Goal: Communication & Community: Answer question/provide support

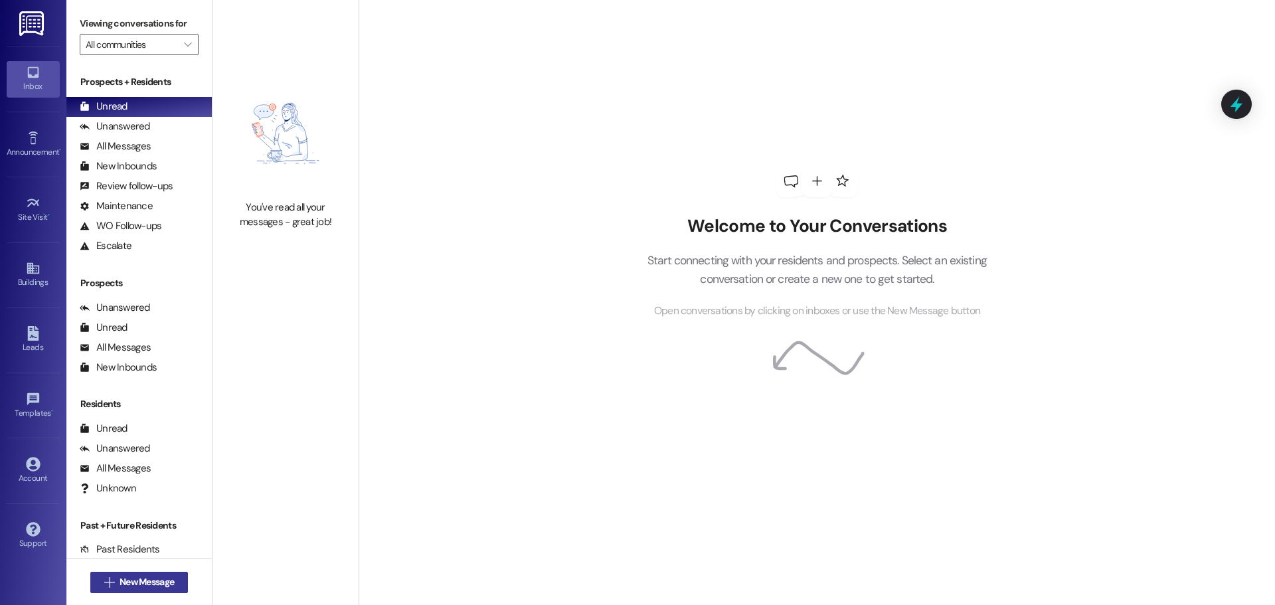
click at [145, 574] on button " New Message" at bounding box center [139, 582] width 98 height 21
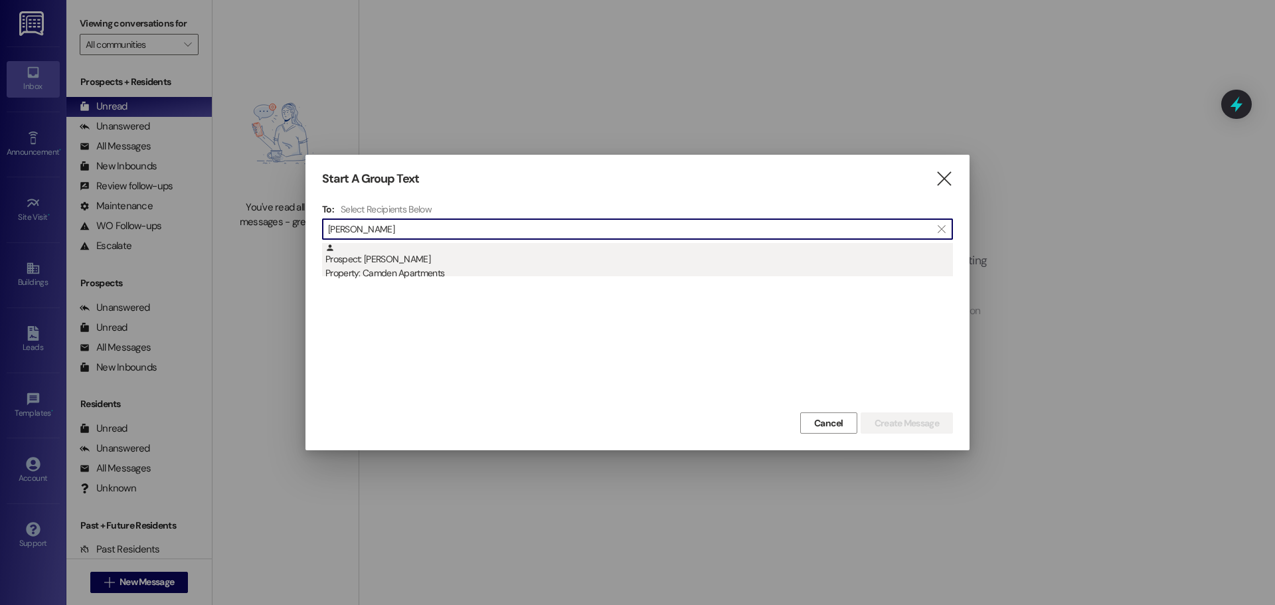
type input "[PERSON_NAME]"
click at [457, 260] on div "Prospect: [PERSON_NAME] Property: Camden Apartments" at bounding box center [639, 262] width 628 height 38
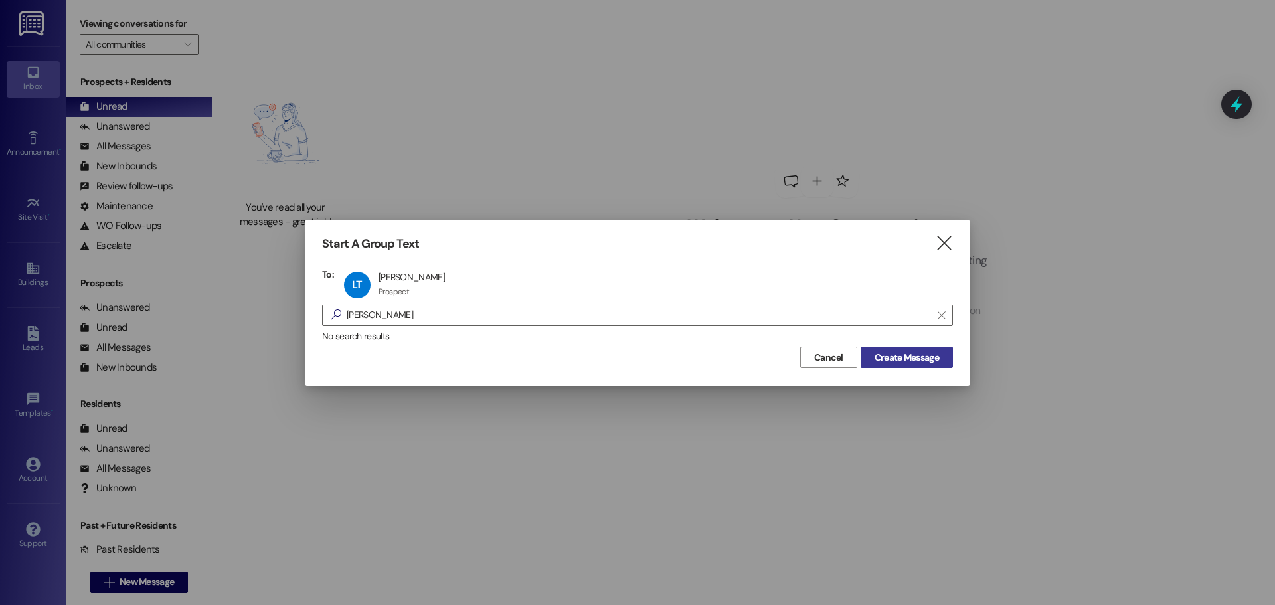
click at [925, 352] on span "Create Message" at bounding box center [907, 358] width 64 height 14
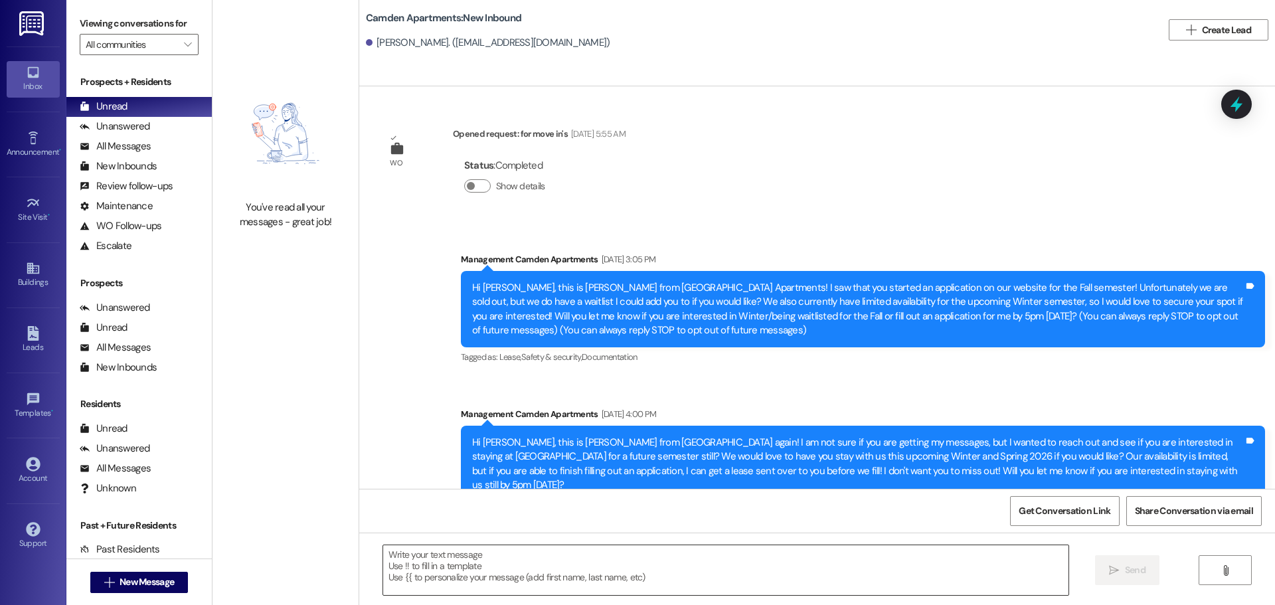
click at [535, 584] on textarea at bounding box center [725, 570] width 685 height 50
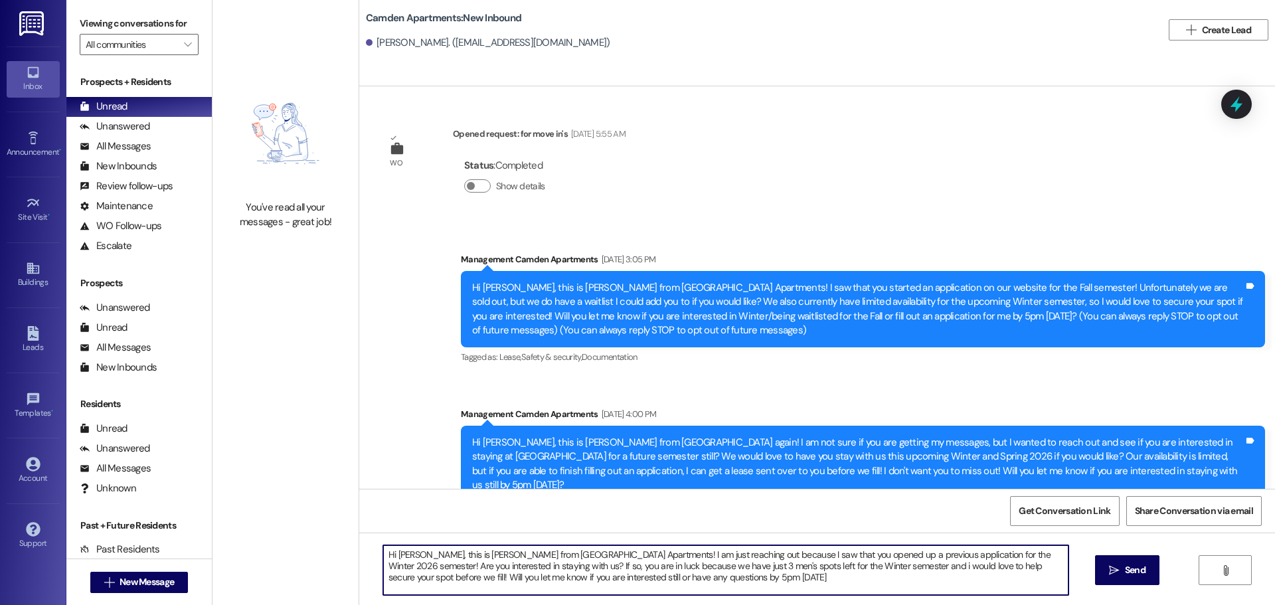
type textarea "Hi [PERSON_NAME], this is [PERSON_NAME] from [GEOGRAPHIC_DATA] Apartments! I am…"
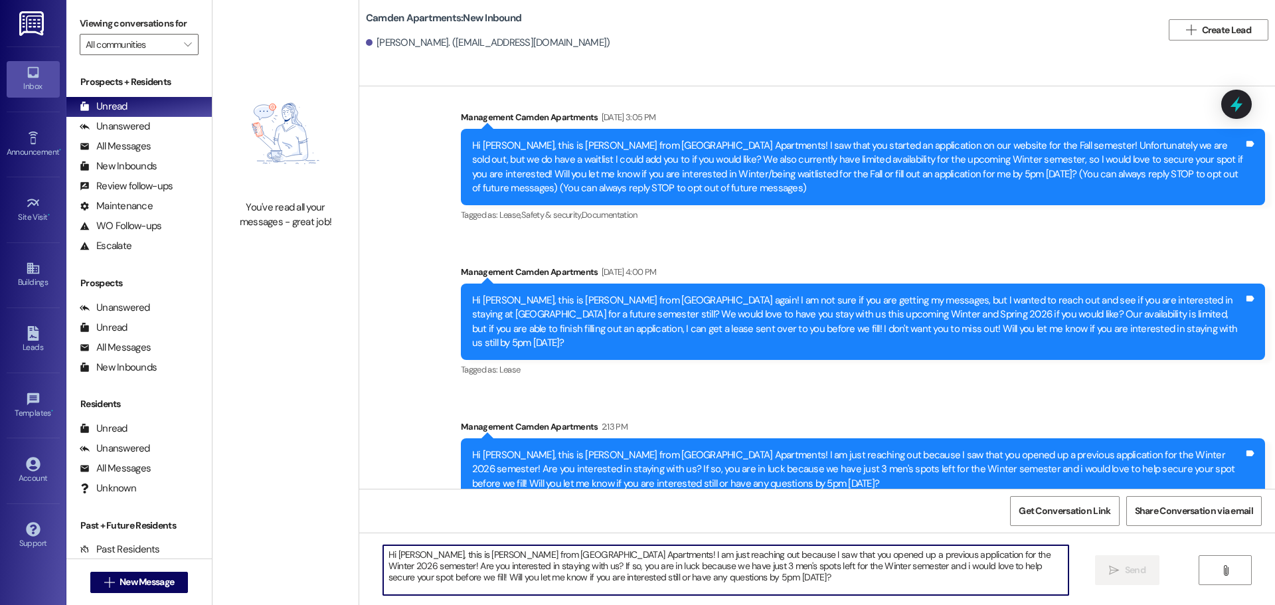
scroll to position [151, 0]
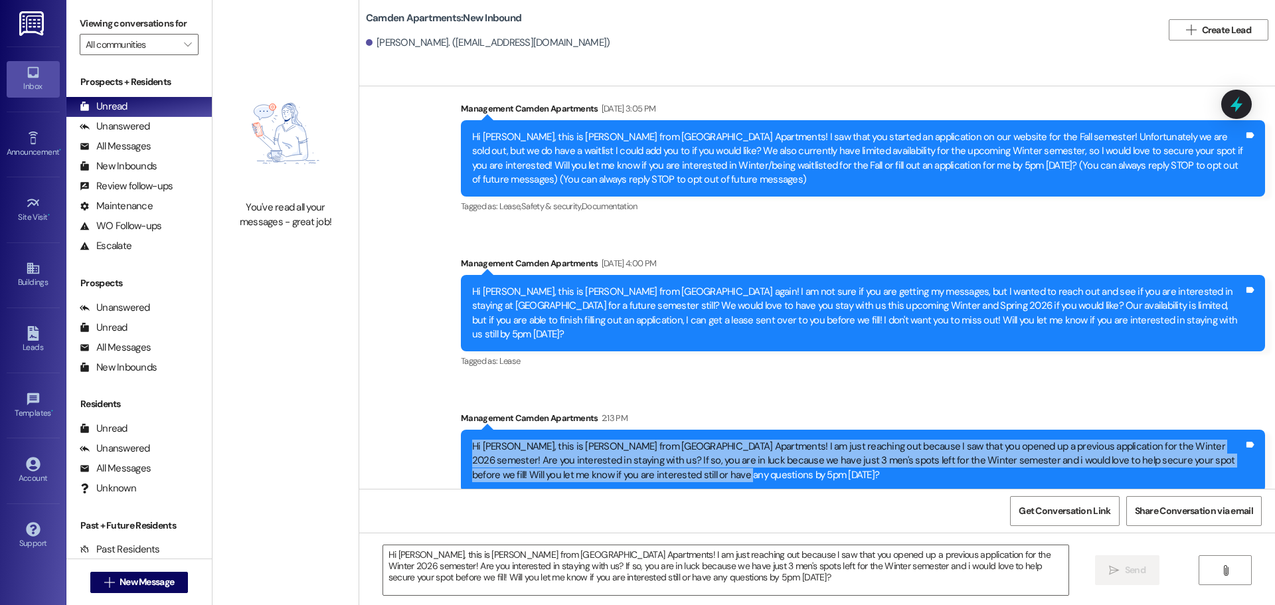
drag, startPoint x: 699, startPoint y: 458, endPoint x: 463, endPoint y: 437, distance: 236.6
click at [472, 440] on div "Hi [PERSON_NAME], this is [PERSON_NAME] from [GEOGRAPHIC_DATA] Apartments! I am…" at bounding box center [858, 461] width 772 height 43
copy div "Hi [PERSON_NAME], this is [PERSON_NAME] from [GEOGRAPHIC_DATA] Apartments! I am…"
click at [143, 584] on span "New Message" at bounding box center [147, 582] width 54 height 14
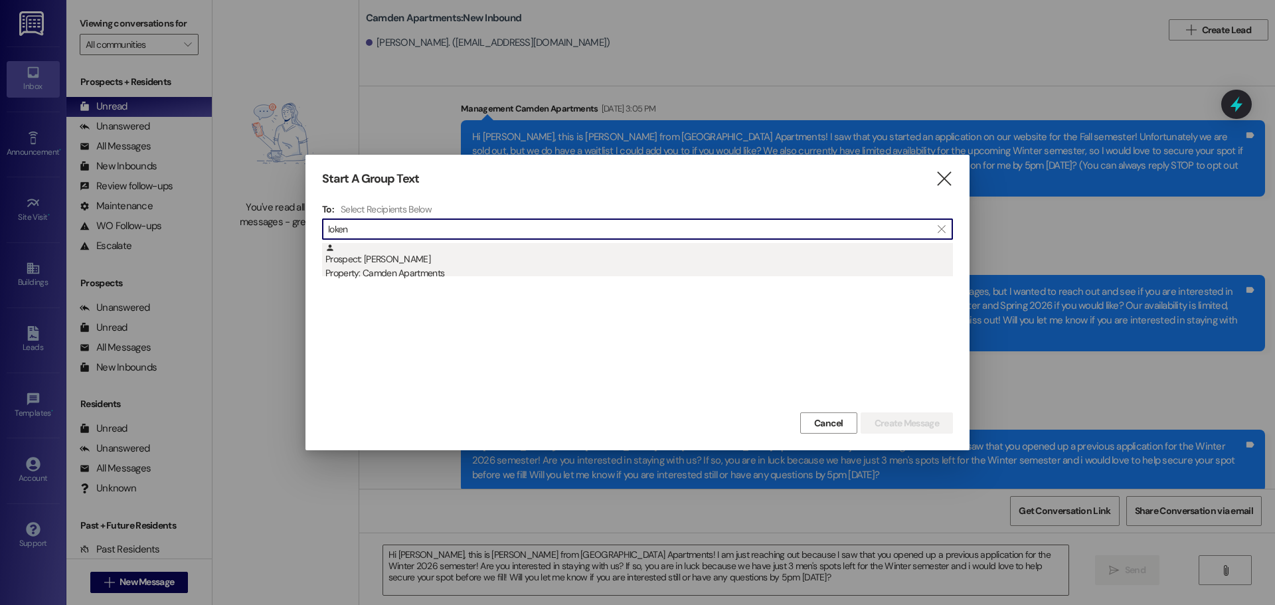
type input "loken"
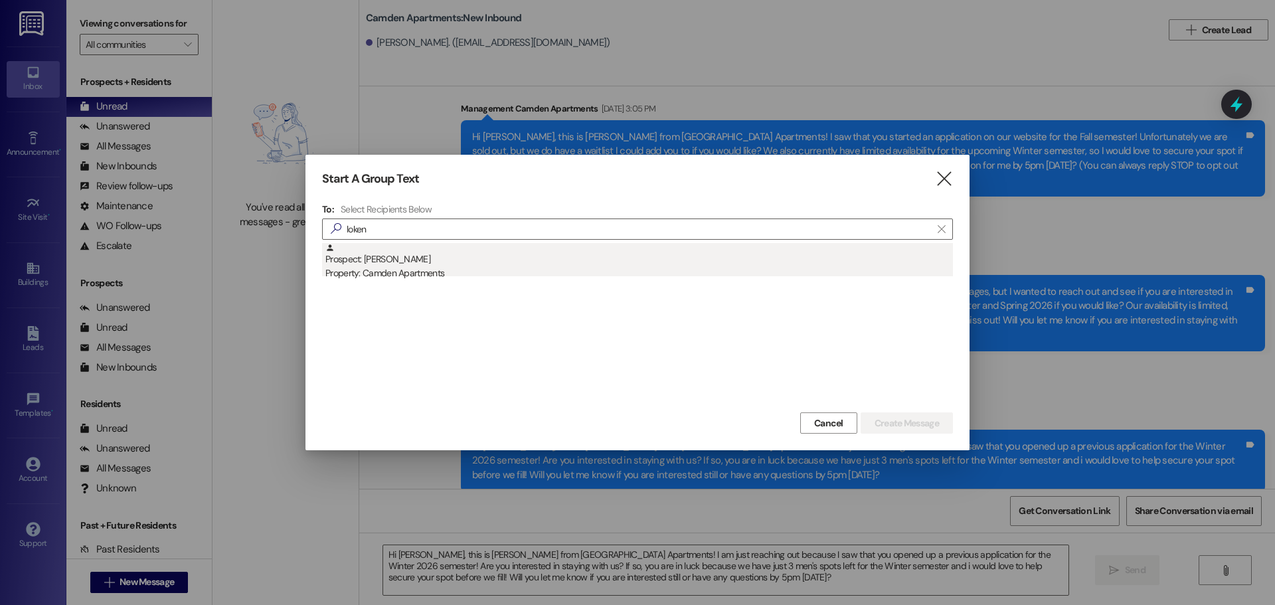
click at [571, 266] on div "Prospect: [PERSON_NAME] Property: Camden Apartments" at bounding box center [639, 262] width 628 height 38
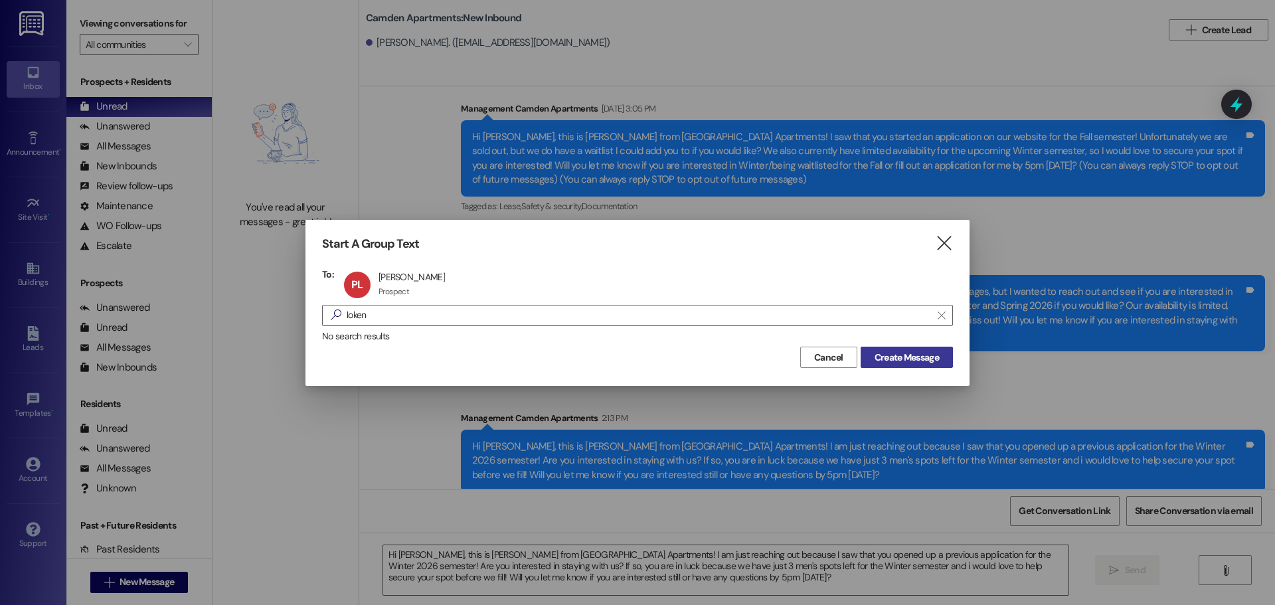
click at [917, 362] on span "Create Message" at bounding box center [907, 358] width 64 height 14
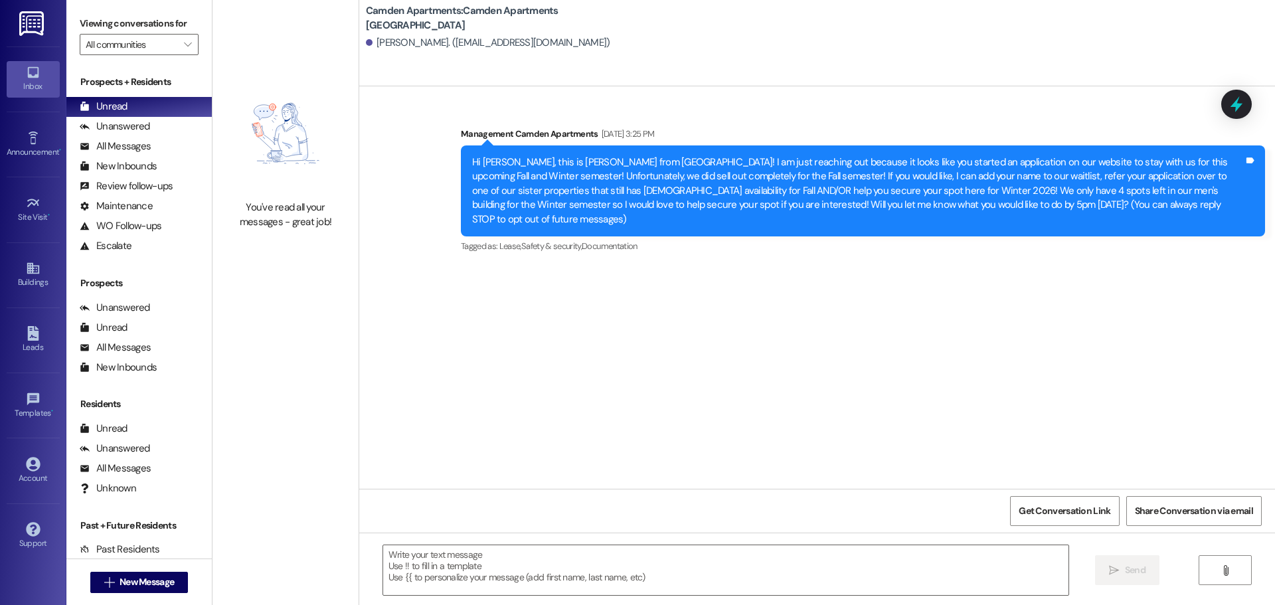
scroll to position [0, 0]
click at [837, 585] on textarea at bounding box center [725, 570] width 685 height 50
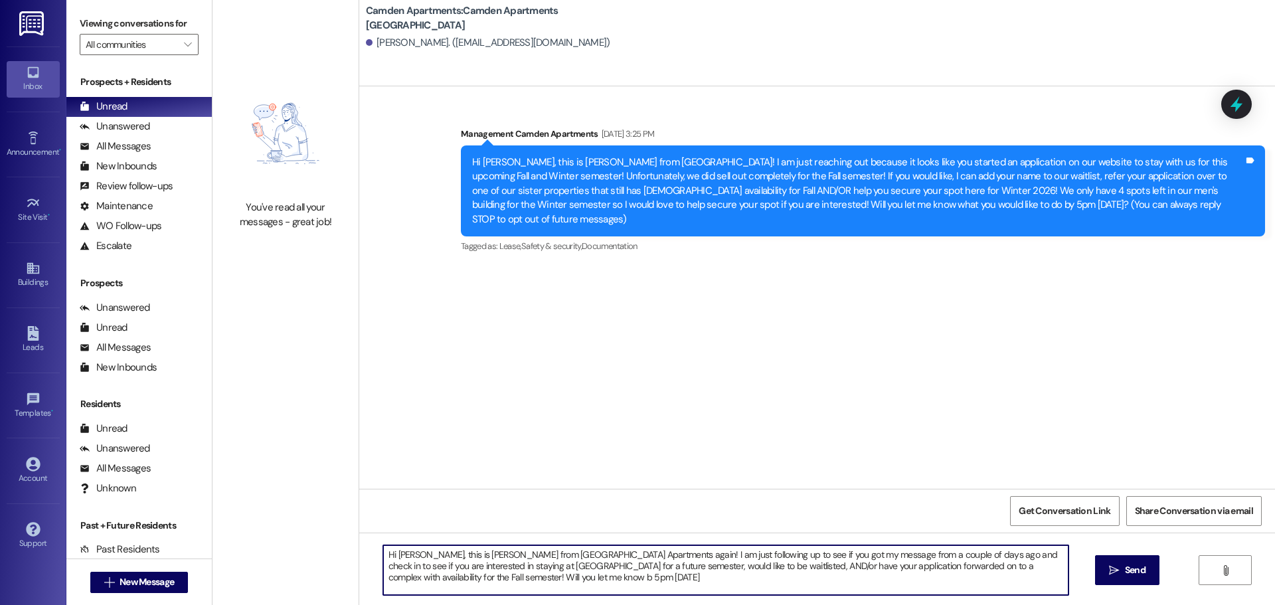
type textarea "Hi [PERSON_NAME], this is [PERSON_NAME] from [GEOGRAPHIC_DATA] Apartments again…"
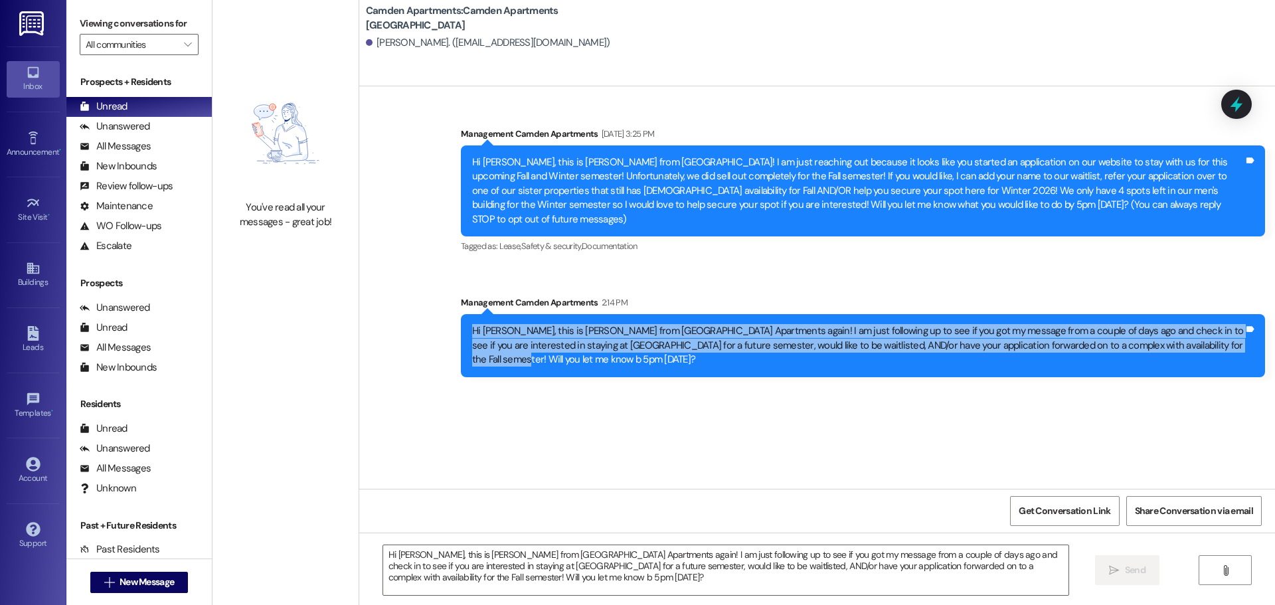
drag, startPoint x: 1239, startPoint y: 333, endPoint x: 422, endPoint y: 308, distance: 817.2
click at [422, 308] on div "Sent via SMS Management Camden Apartments [DATE] 3:25 PM Hi [PERSON_NAME], this…" at bounding box center [817, 242] width 916 height 290
copy div "Hi [PERSON_NAME], this is [PERSON_NAME] from [GEOGRAPHIC_DATA] Apartments again…"
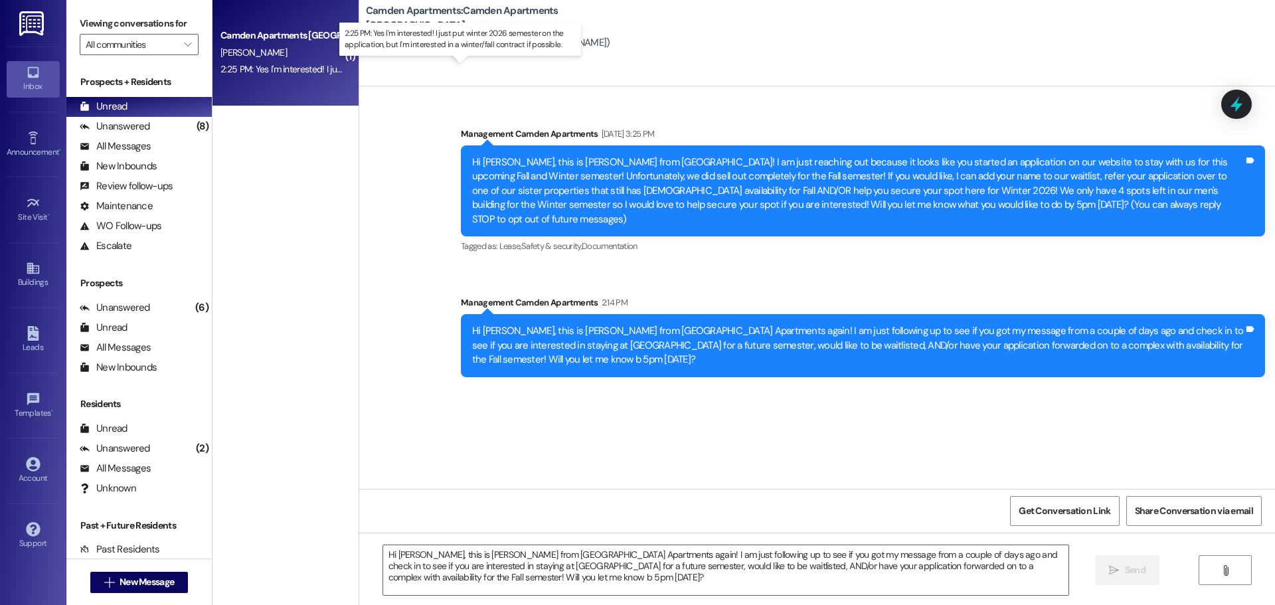
click at [276, 71] on div "2:25 PM: Yes I'm interested! I just put winter 2026 semester on the application…" at bounding box center [470, 69] width 501 height 12
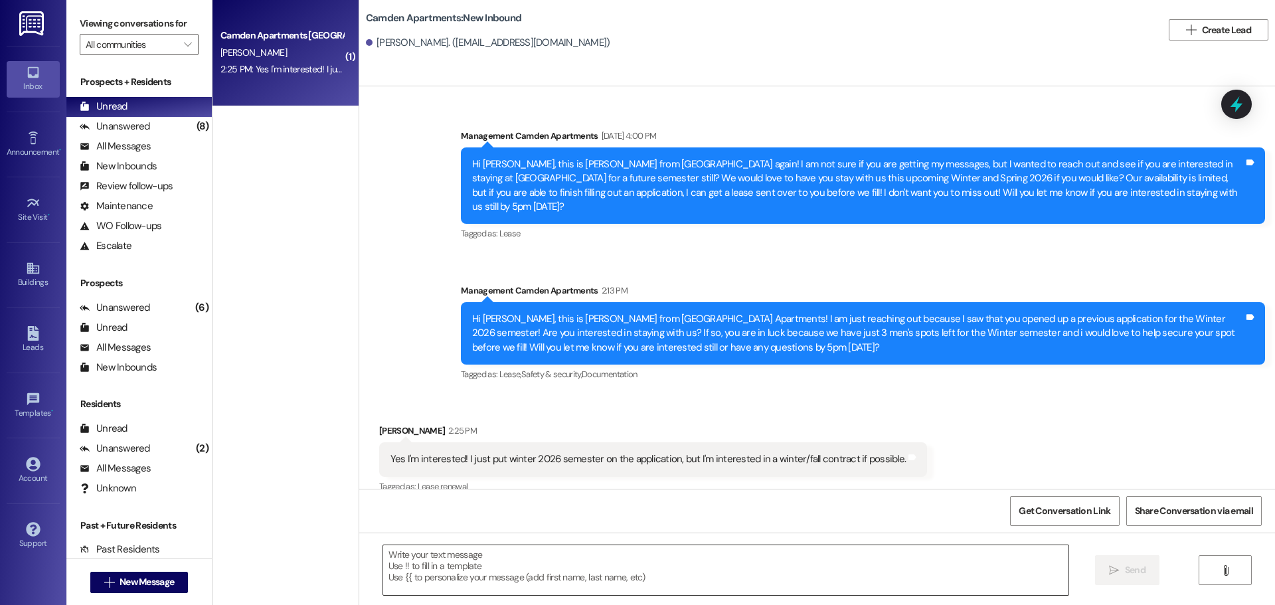
scroll to position [282, 0]
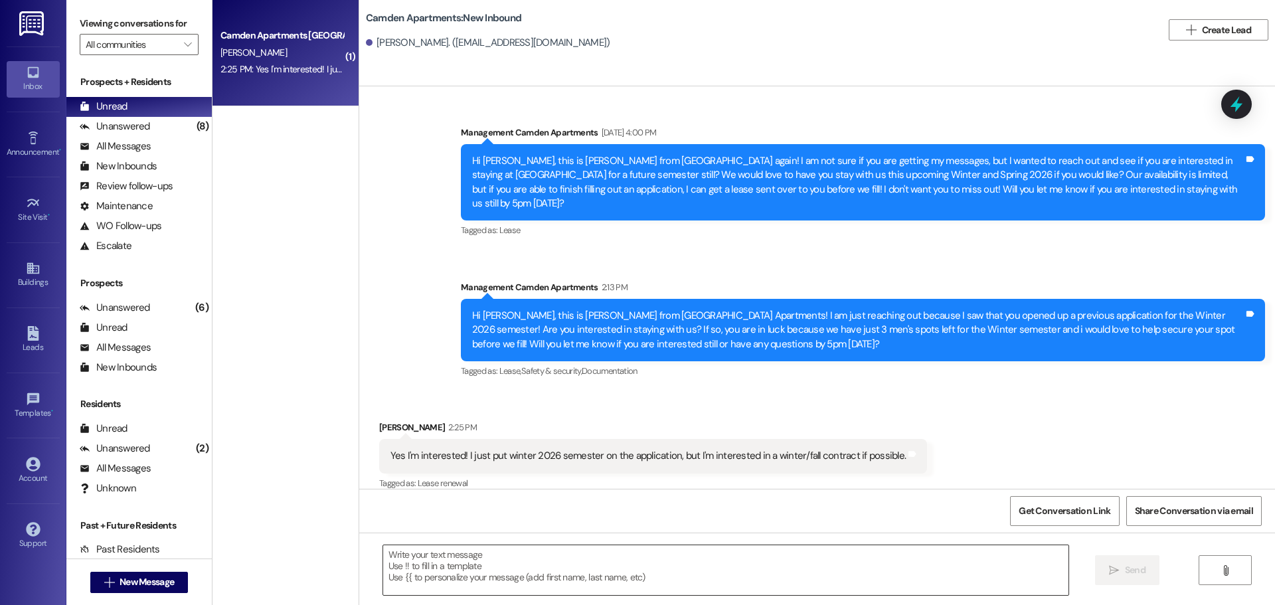
click at [468, 566] on textarea at bounding box center [725, 570] width 685 height 50
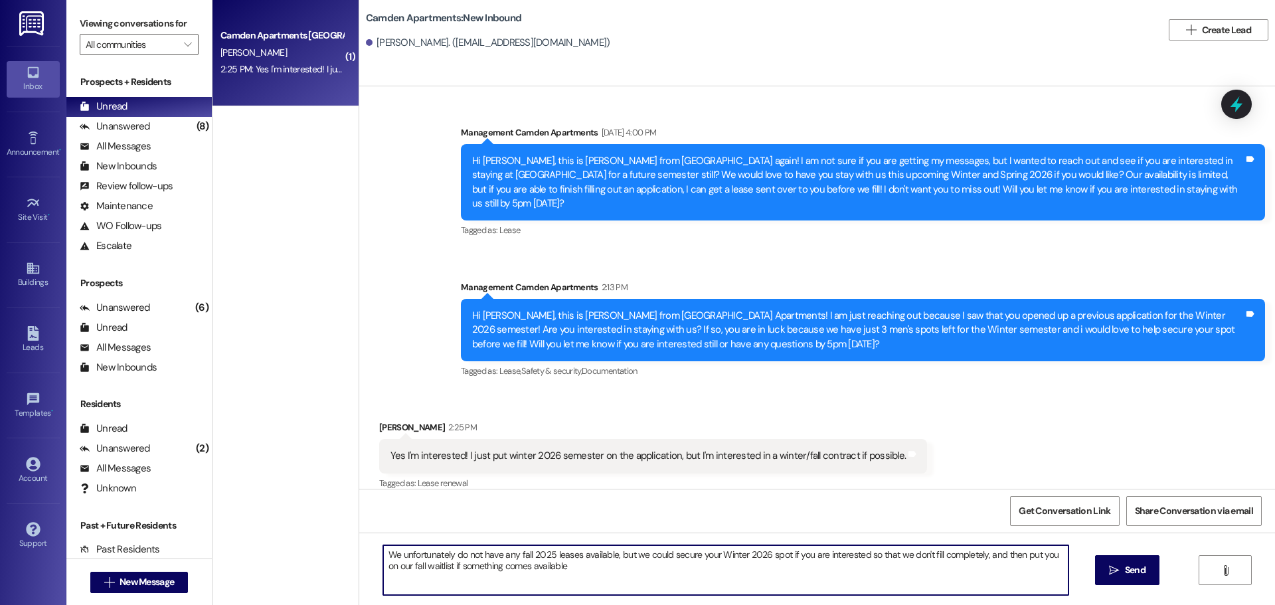
type textarea "We unfortunately do not have any fall 2025 leases available, but we could secur…"
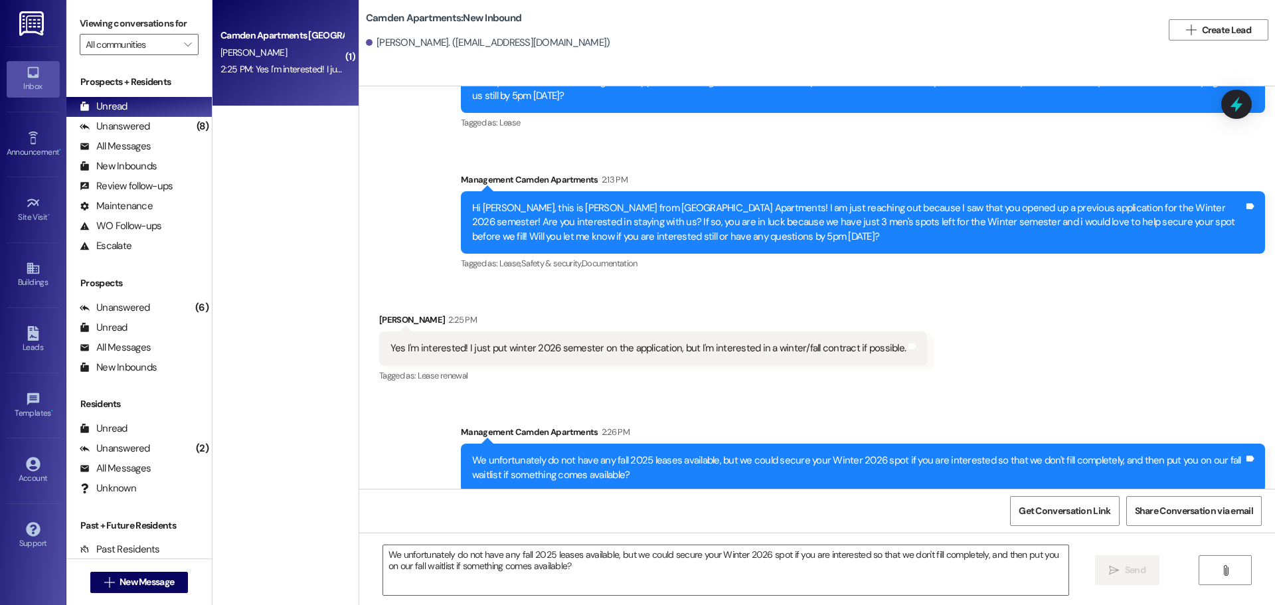
scroll to position [481, 0]
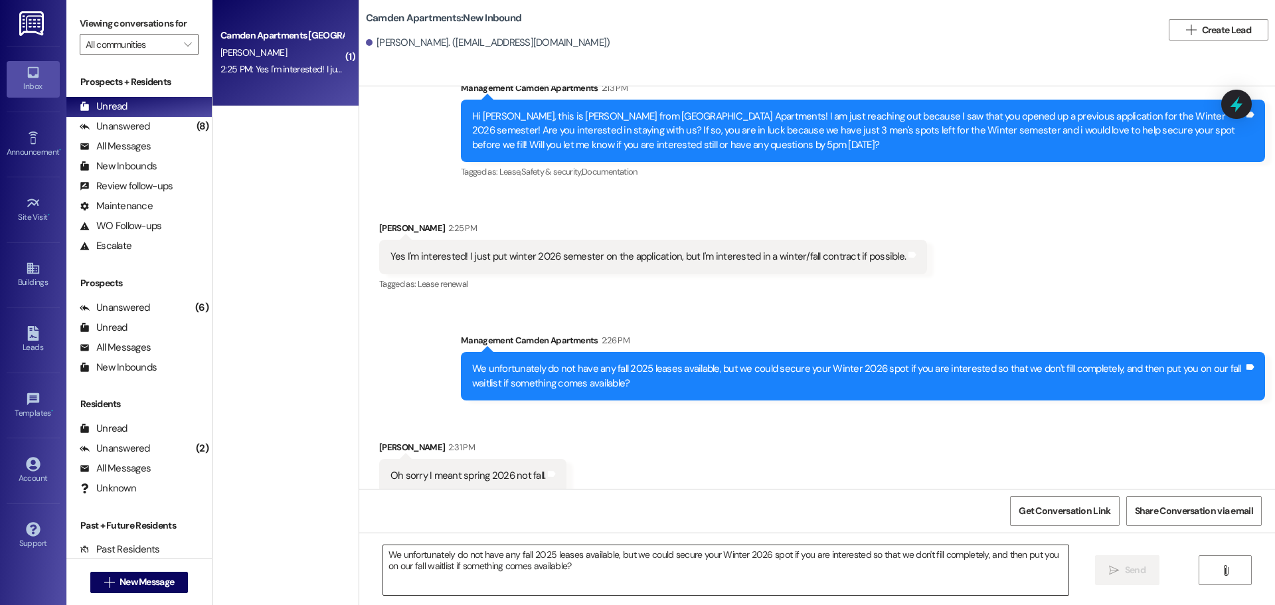
click at [558, 586] on textarea "We unfortunately do not have any fall 2025 leases available, but we could secur…" at bounding box center [725, 570] width 685 height 50
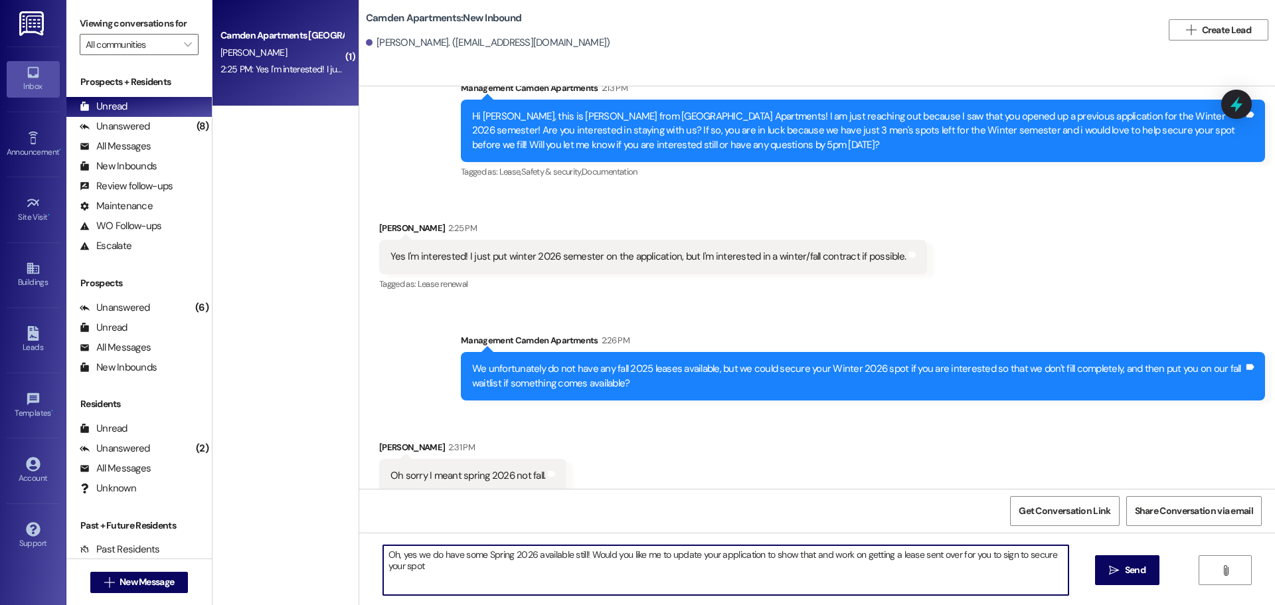
type textarea "Oh, yes we do have some Spring 2026 available still! Would you like me to updat…"
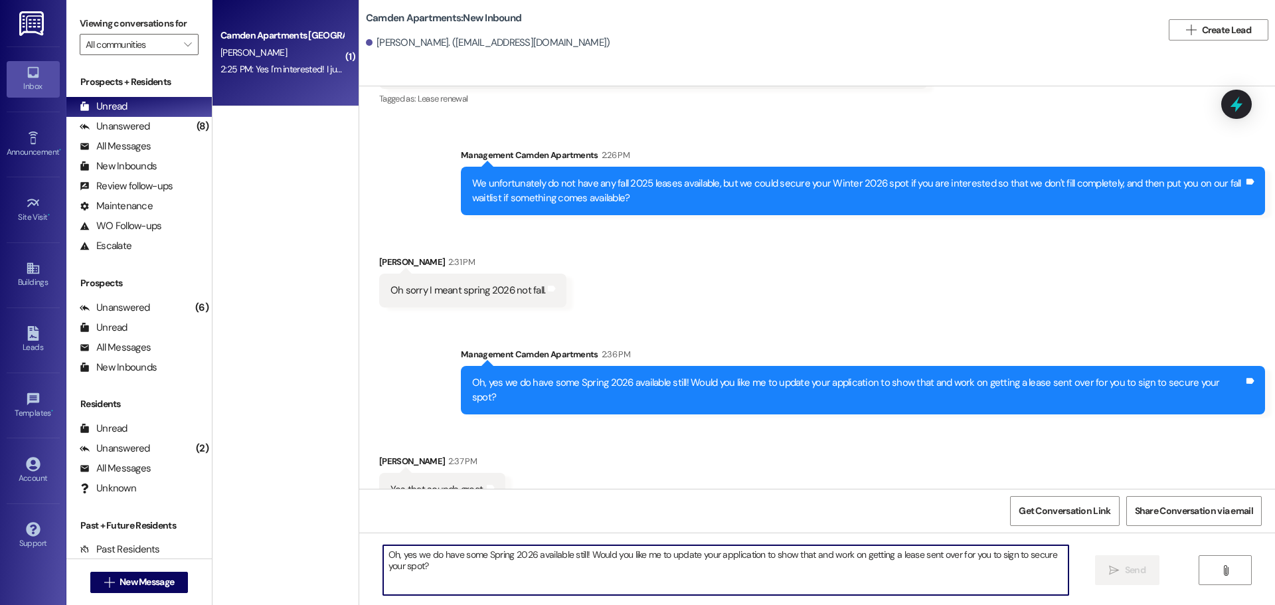
scroll to position [667, 0]
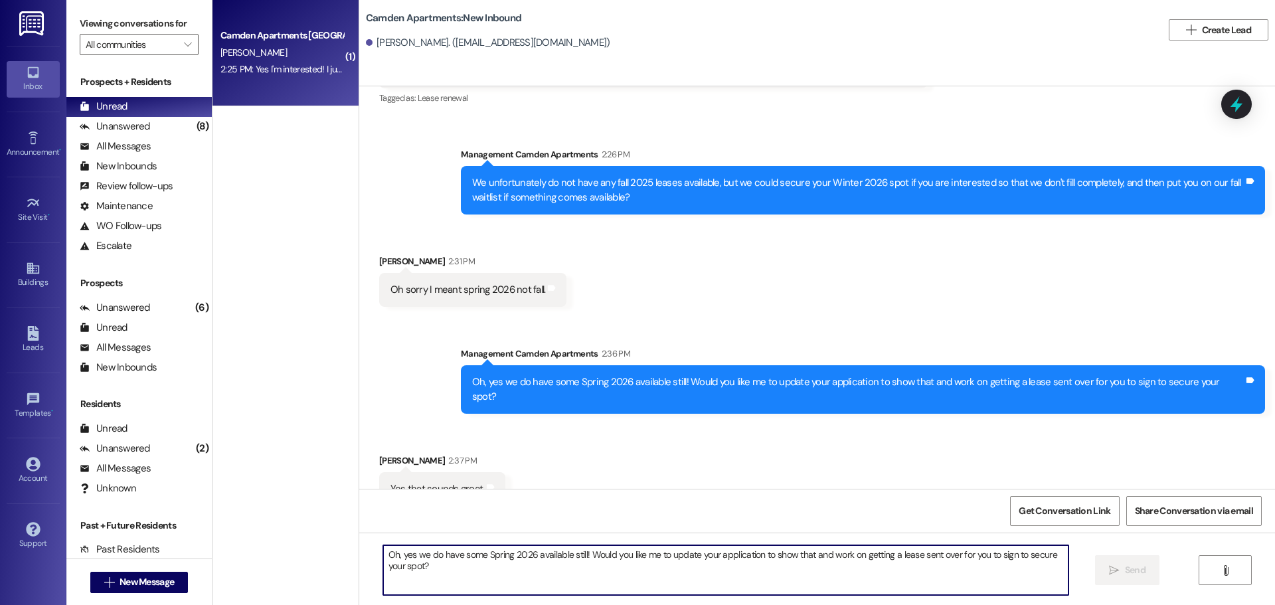
click at [544, 574] on textarea "Oh, yes we do have some Spring 2026 available still! Would you like me to updat…" at bounding box center [725, 570] width 685 height 50
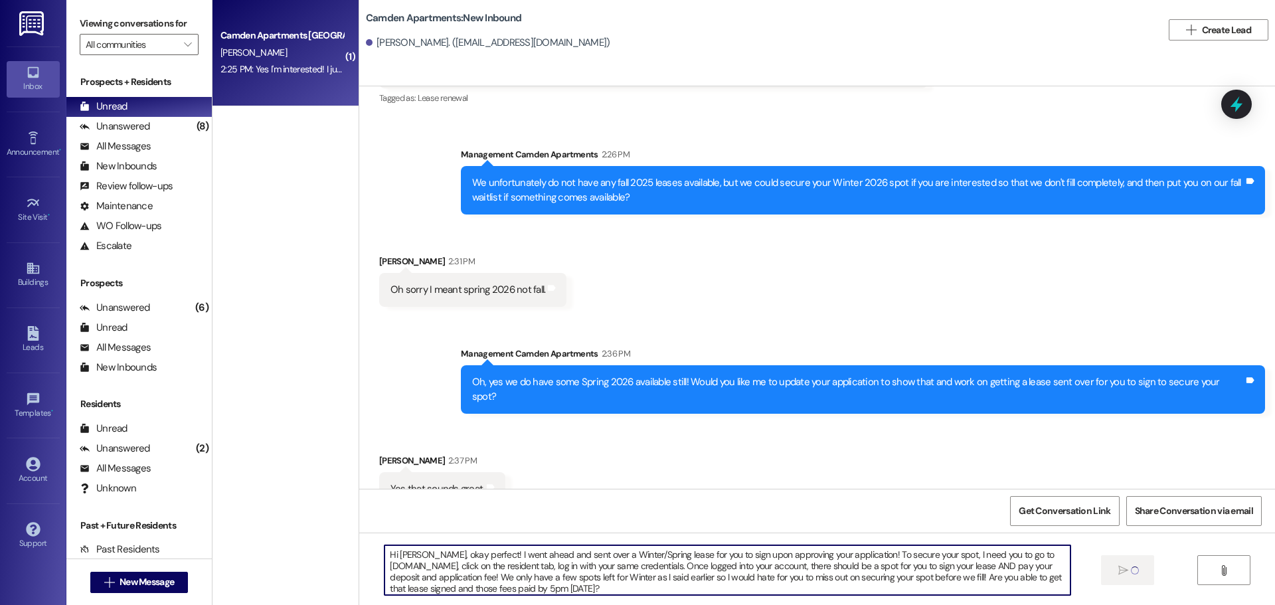
type textarea "Hi [PERSON_NAME], okay perfect! I went ahead and sent over a Winter/Spring leas…"
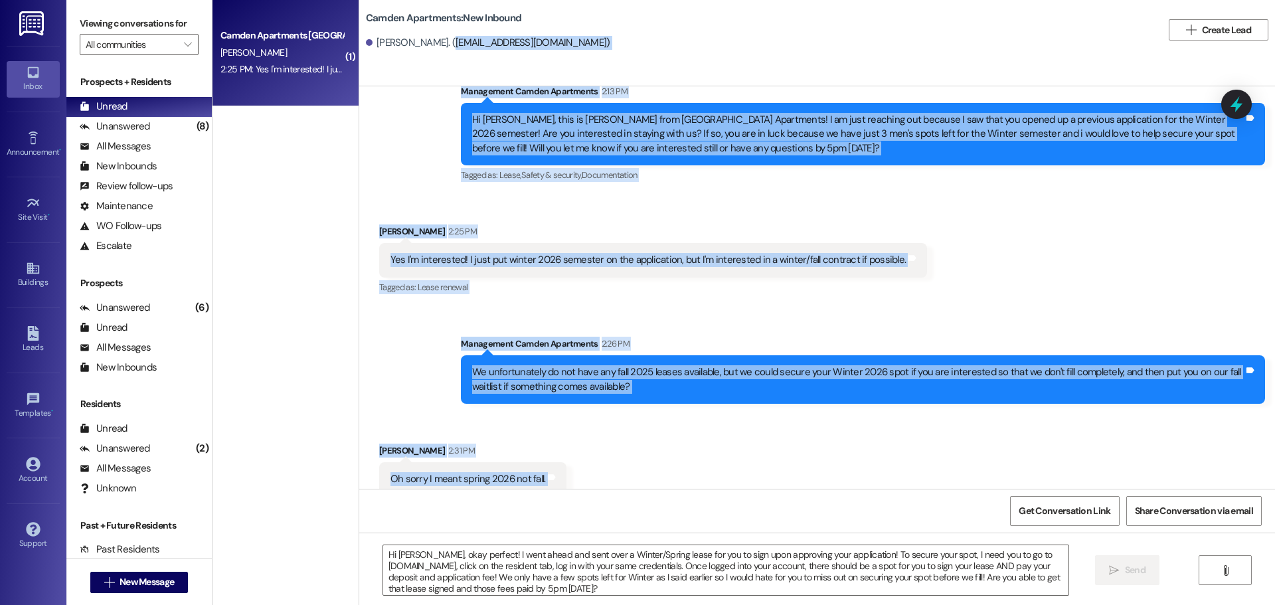
scroll to position [401, 0]
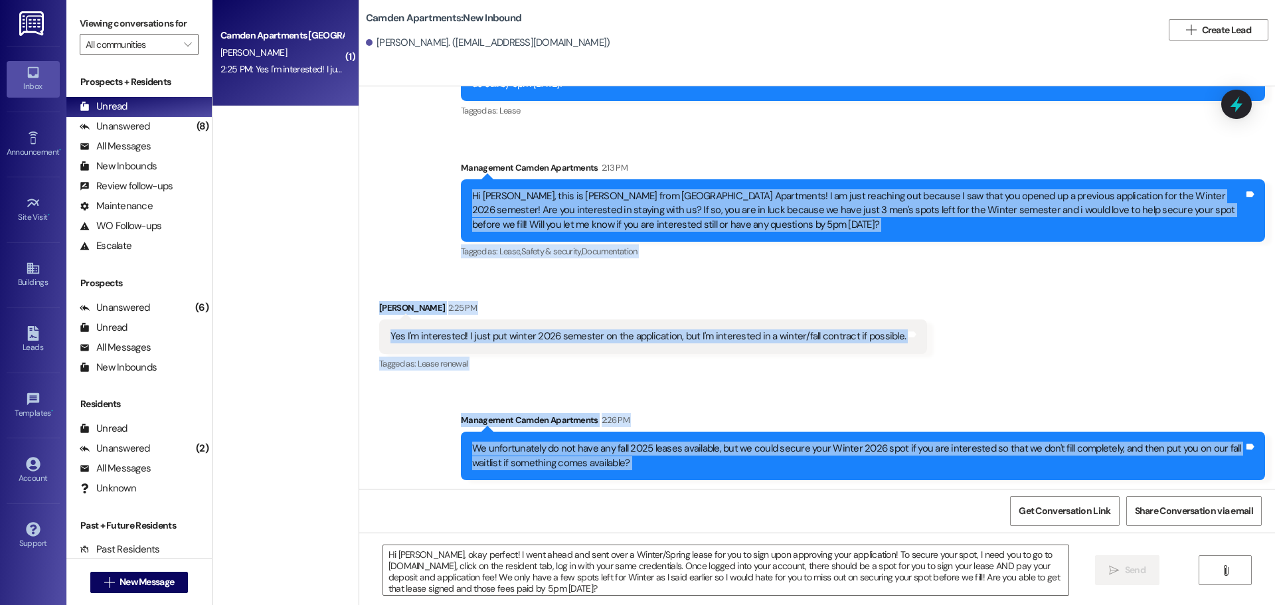
drag, startPoint x: 527, startPoint y: 468, endPoint x: 460, endPoint y: 189, distance: 287.7
click at [460, 189] on div "WO Opened request: for move in's [DATE] 5:55 AM Status : Completed Show details…" at bounding box center [817, 287] width 916 height 402
copy div "Hi [PERSON_NAME], this is [PERSON_NAME] from [GEOGRAPHIC_DATA] Apartments! I am…"
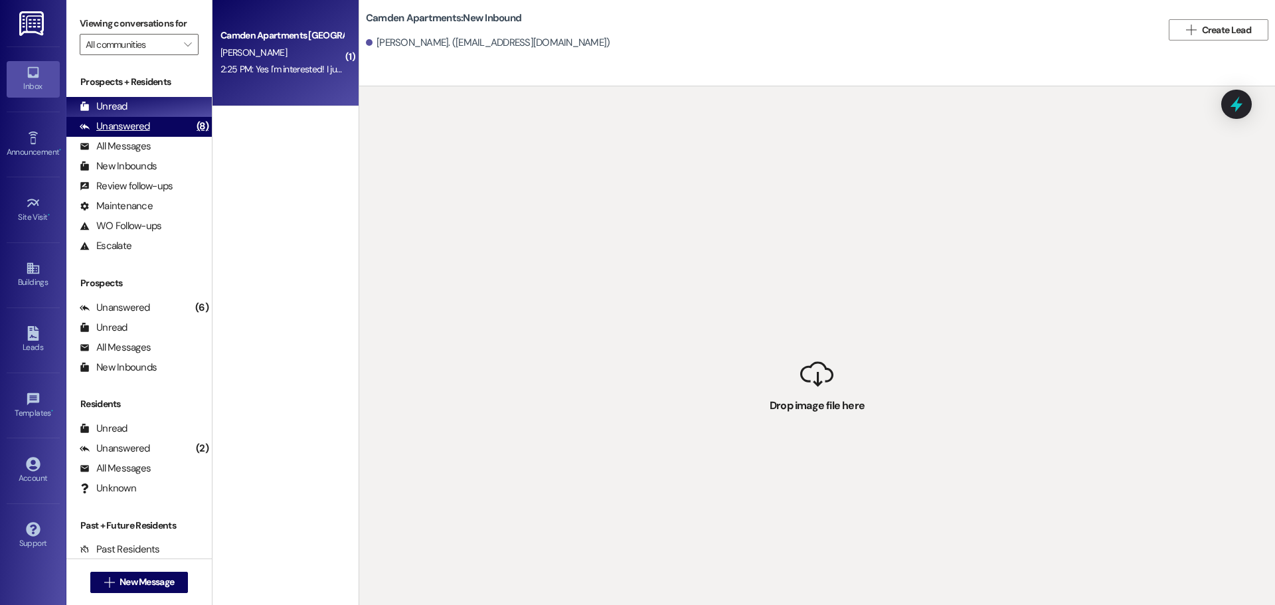
click at [131, 133] on div "Unanswered" at bounding box center [115, 127] width 70 height 14
click at [137, 102] on div "Unread (0)" at bounding box center [138, 107] width 145 height 20
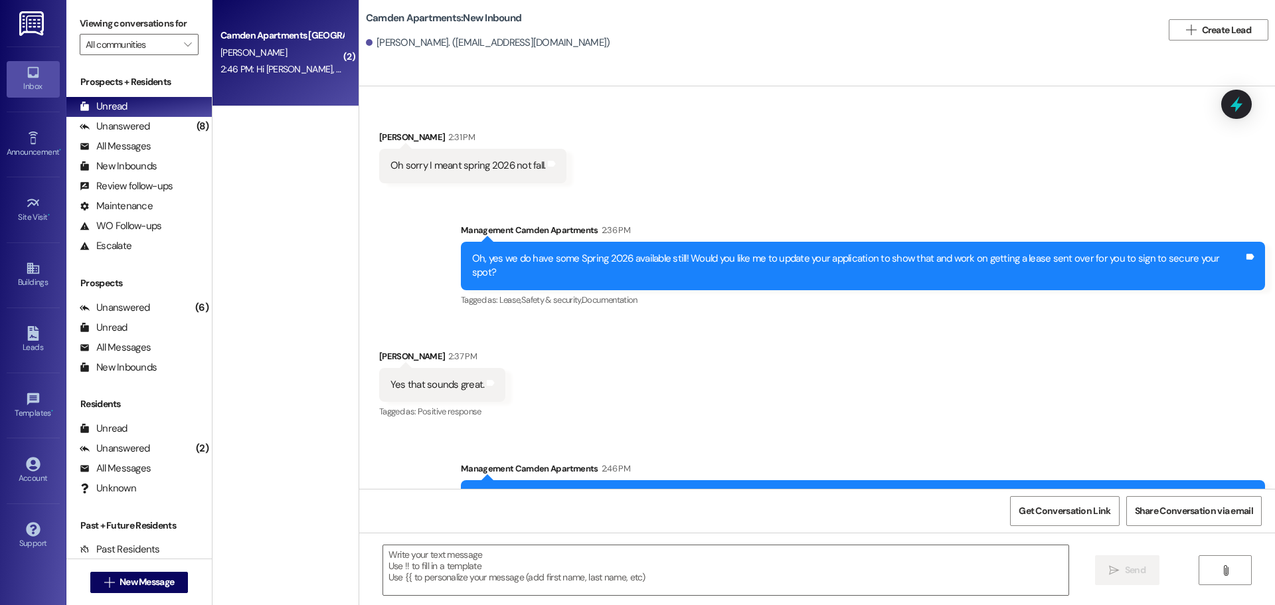
scroll to position [880, 0]
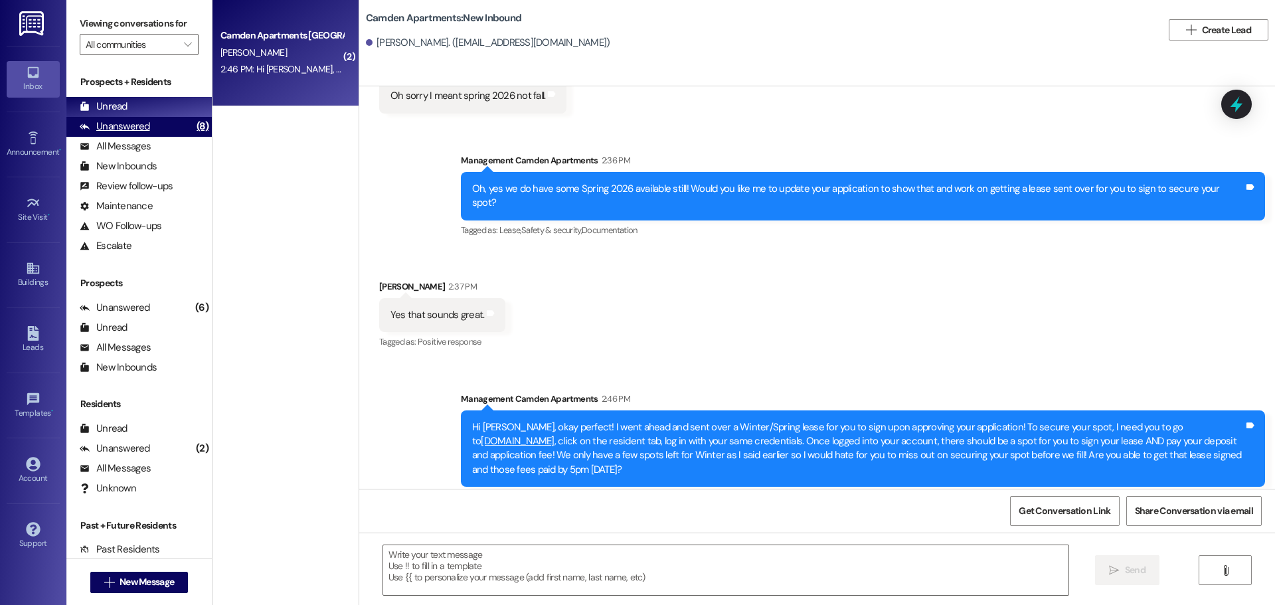
click at [119, 127] on div "Unanswered" at bounding box center [115, 127] width 70 height 14
click at [132, 102] on div "Unread (0)" at bounding box center [138, 107] width 145 height 20
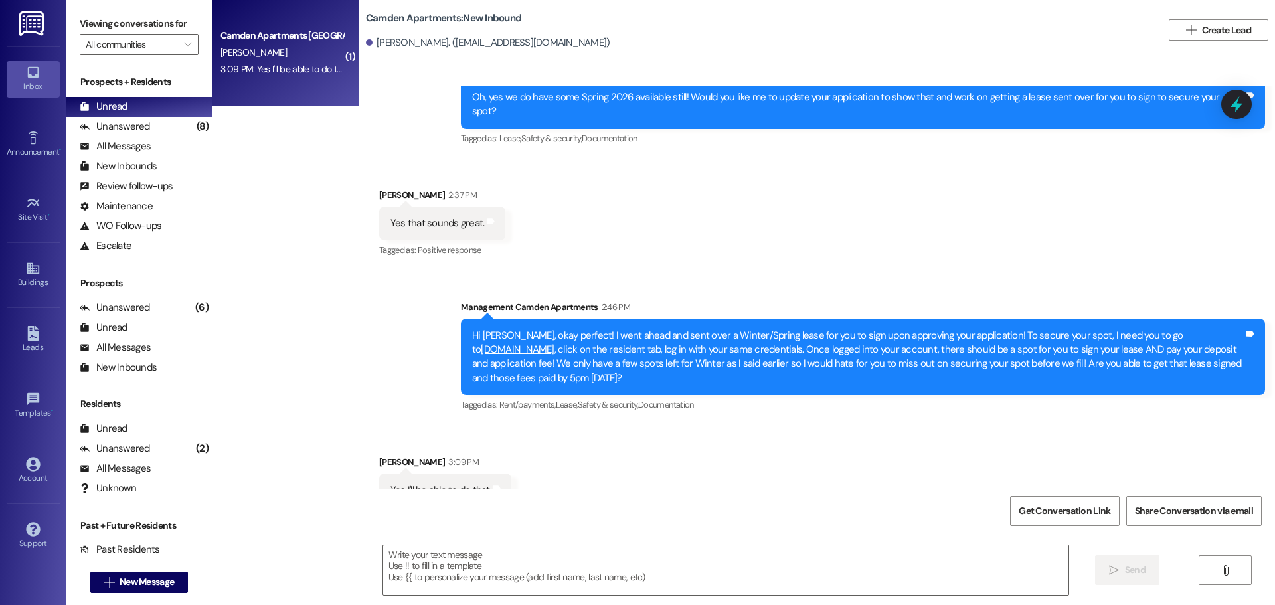
scroll to position [972, 0]
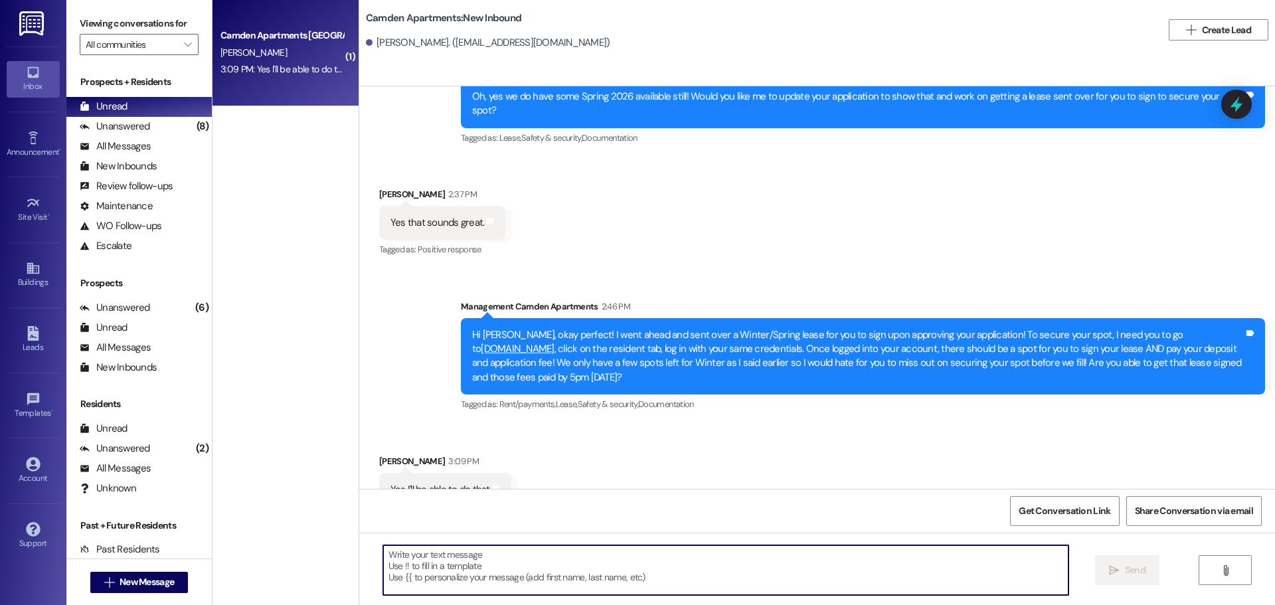
click at [535, 564] on textarea at bounding box center [725, 570] width 685 height 50
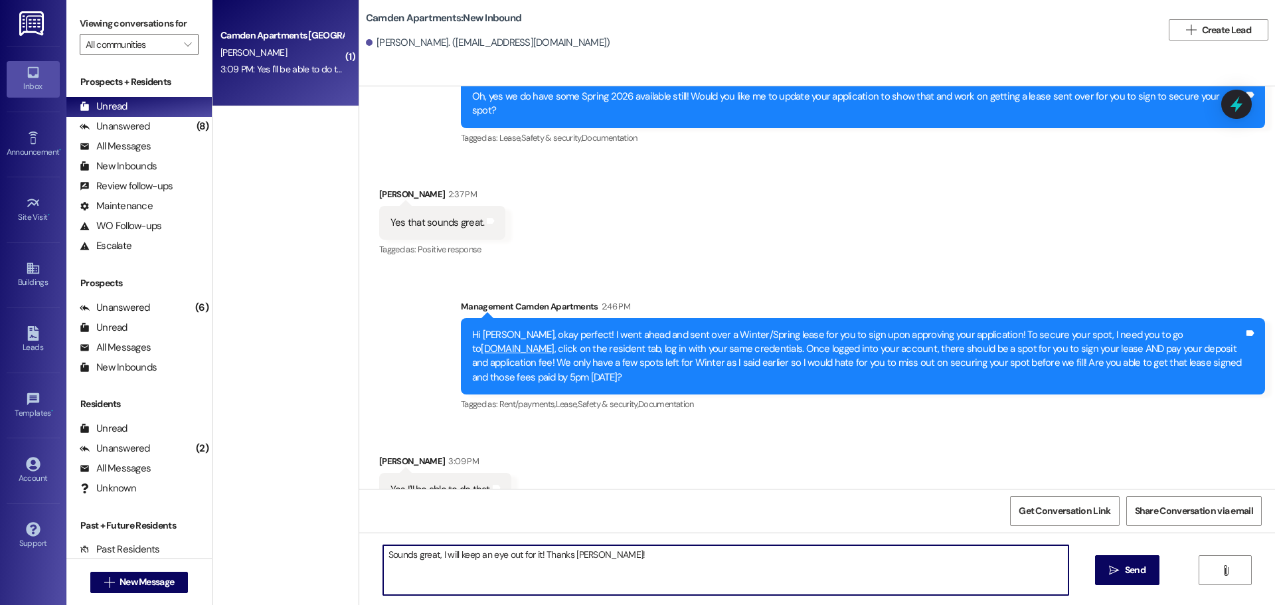
type textarea "Sounds great, I will keep an eye out for it! Thanks [PERSON_NAME]!"
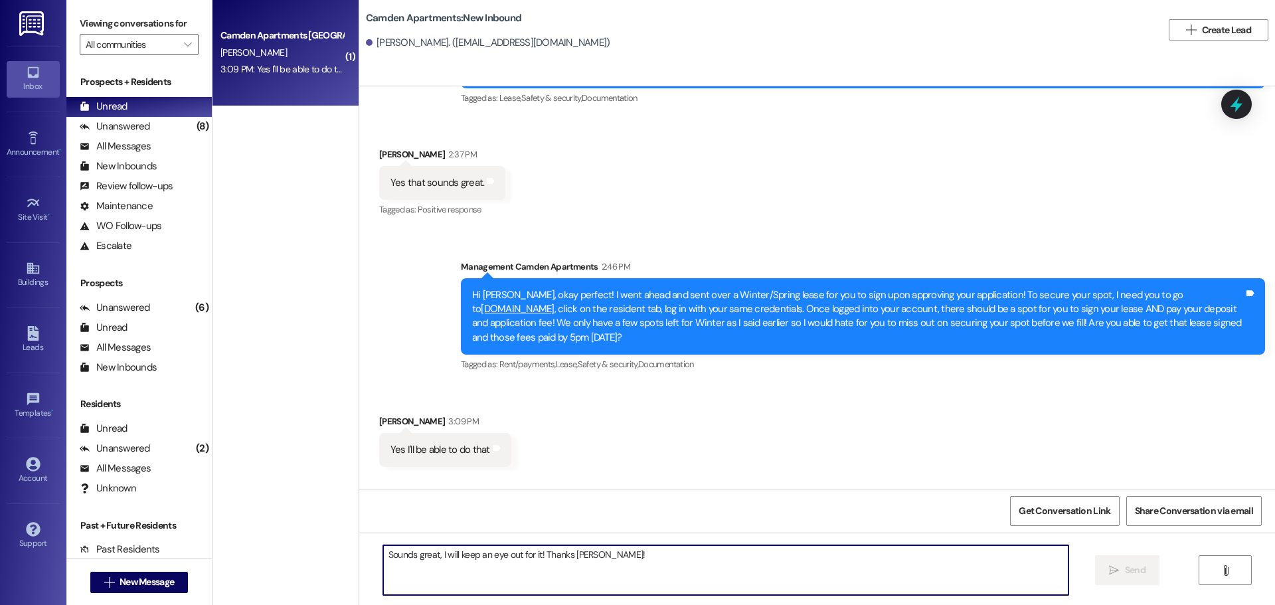
scroll to position [1065, 0]
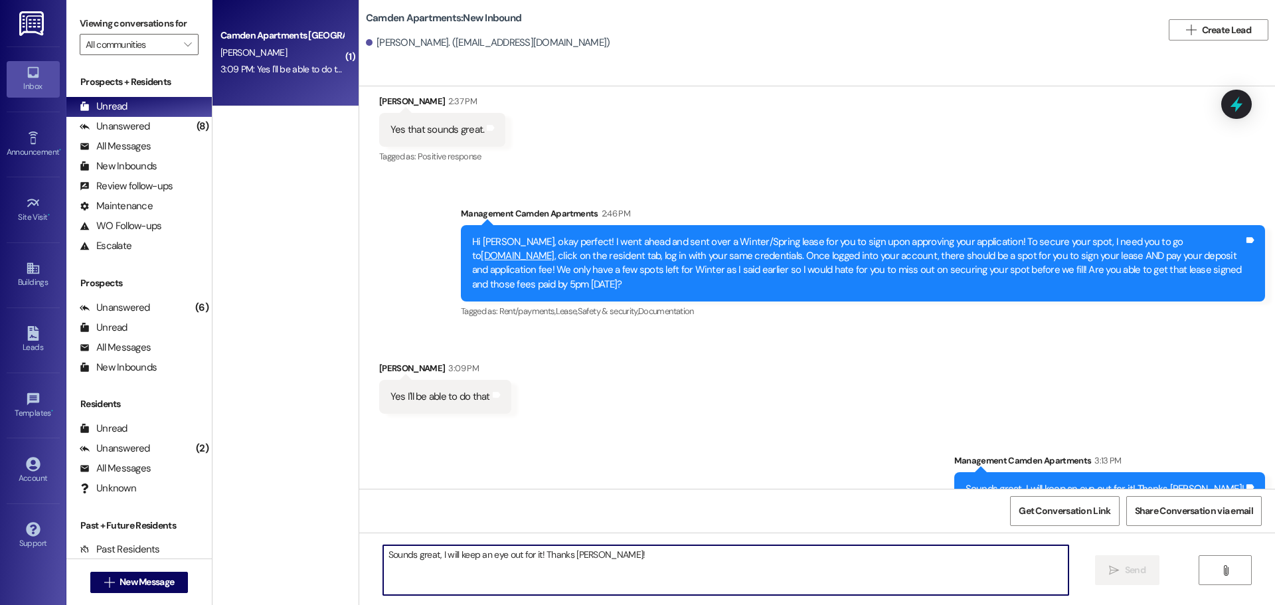
click at [572, 579] on textarea "Sounds great, I will keep an eye out for it! Thanks [PERSON_NAME]!" at bounding box center [725, 570] width 685 height 50
type textarea "Your spot is secured for Winter and Spring! Thanks [PERSON_NAME]!"
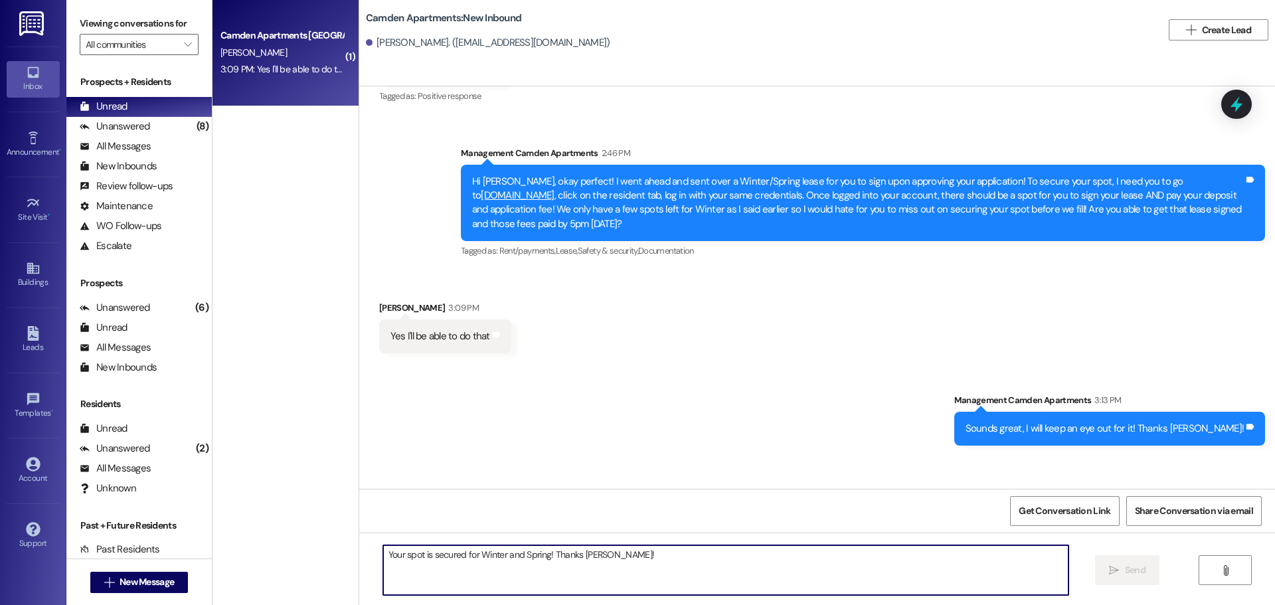
scroll to position [1157, 0]
